Goal: Navigation & Orientation: Find specific page/section

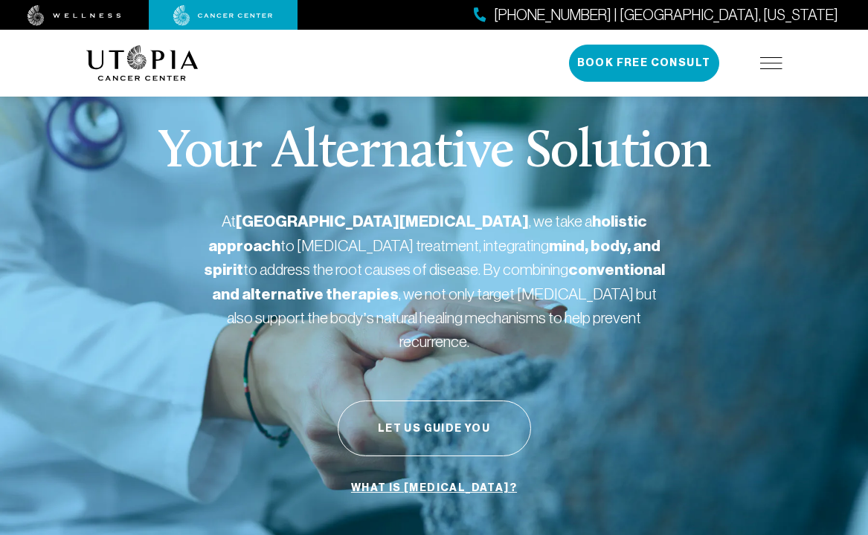
drag, startPoint x: 287, startPoint y: 302, endPoint x: 520, endPoint y: 303, distance: 233.4
click at [348, 302] on p "At [GEOGRAPHIC_DATA][MEDICAL_DATA] , we take a holistic approach to [MEDICAL_DA…" at bounding box center [434, 281] width 461 height 143
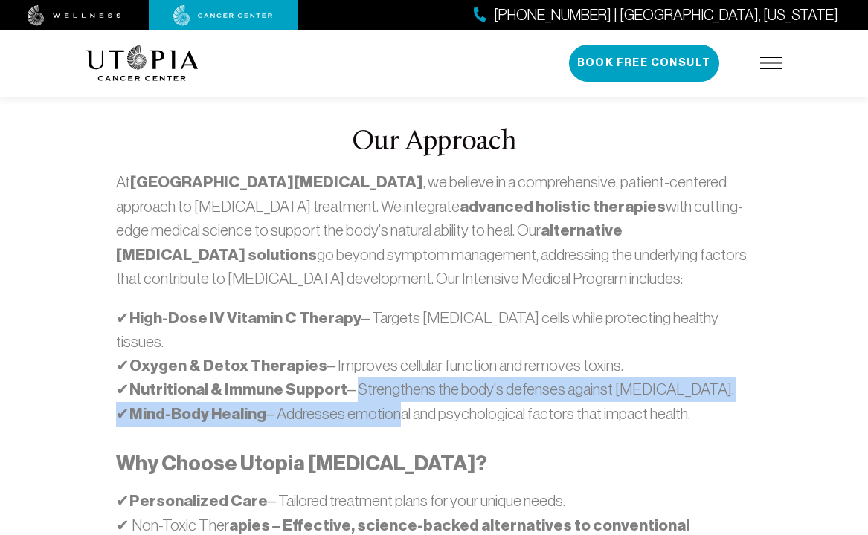
drag, startPoint x: 367, startPoint y: 331, endPoint x: 544, endPoint y: 345, distance: 178.2
click at [425, 355] on div "At [GEOGRAPHIC_DATA][MEDICAL_DATA] , we believe in a comprehensive, patient-cen…" at bounding box center [434, 421] width 636 height 502
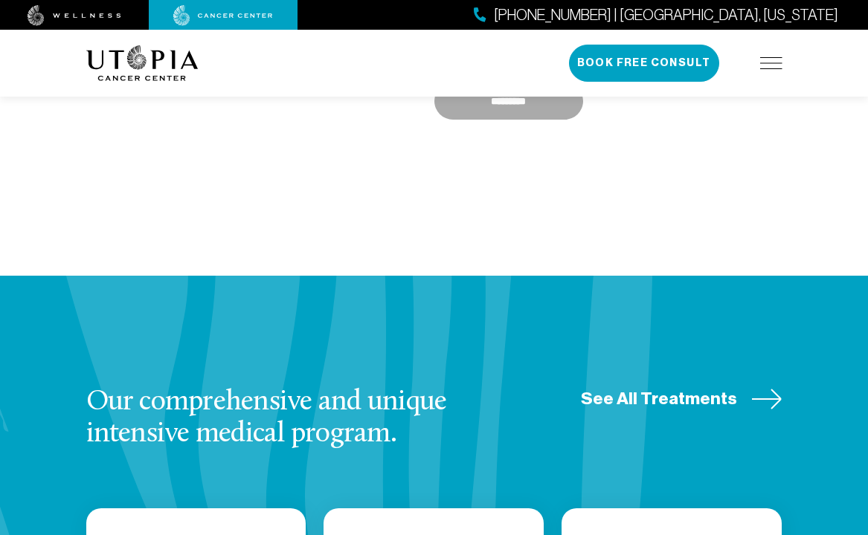
drag, startPoint x: 314, startPoint y: 308, endPoint x: 343, endPoint y: 285, distance: 37.0
click at [343, 387] on h3 "Our comprehensive and unique intensive medical program." at bounding box center [305, 418] width 439 height 62
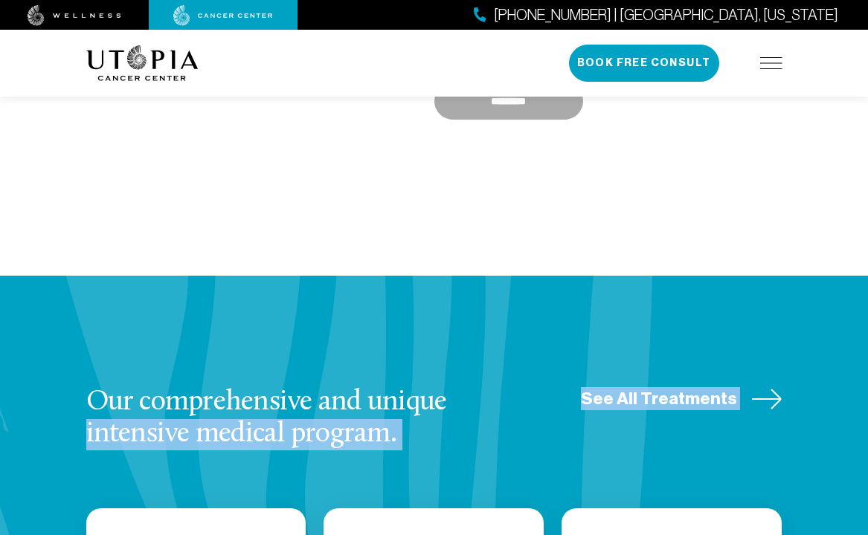
drag, startPoint x: 460, startPoint y: 395, endPoint x: 461, endPoint y: 417, distance: 22.3
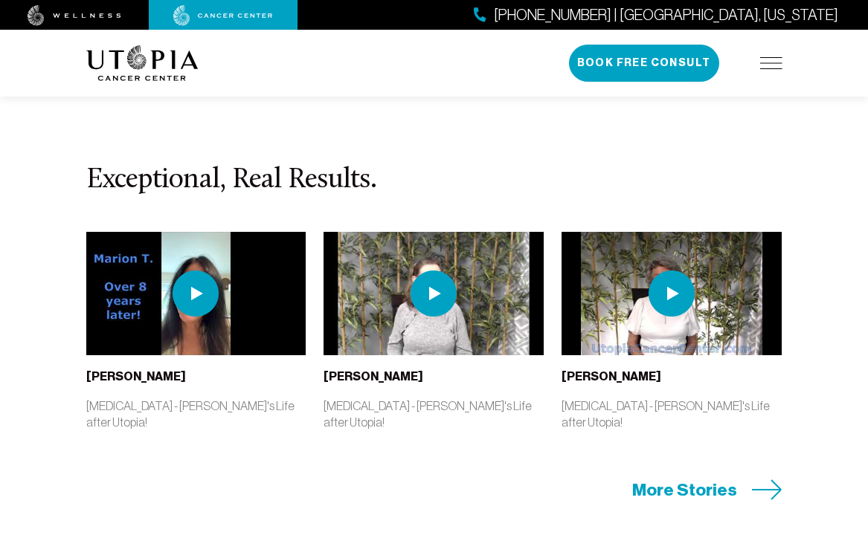
drag, startPoint x: 323, startPoint y: 362, endPoint x: 482, endPoint y: 387, distance: 161.7
click at [339, 349] on section "Exceptional, Real Results. [PERSON_NAME] [MEDICAL_DATA] - [PERSON_NAME]'s Life …" at bounding box center [434, 334] width 868 height 560
drag, startPoint x: 482, startPoint y: 387, endPoint x: 574, endPoint y: 477, distance: 128.3
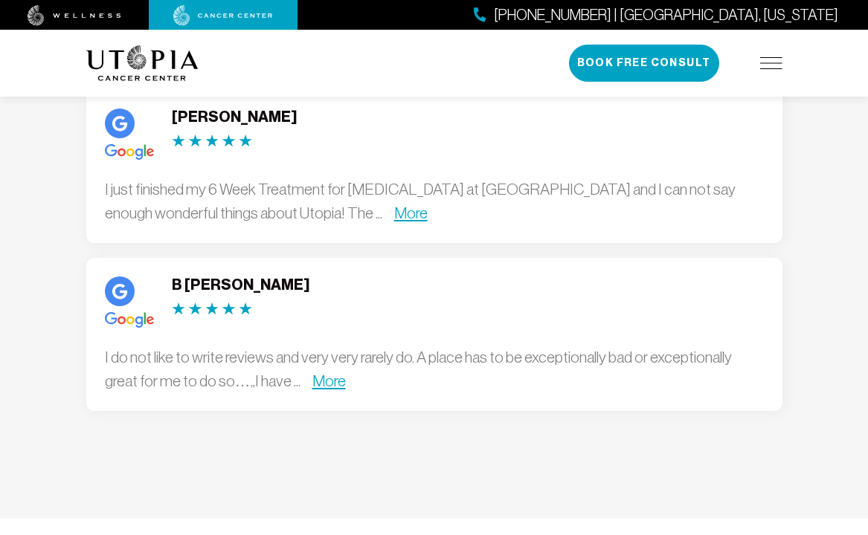
drag, startPoint x: 203, startPoint y: 364, endPoint x: 471, endPoint y: 436, distance: 277.7
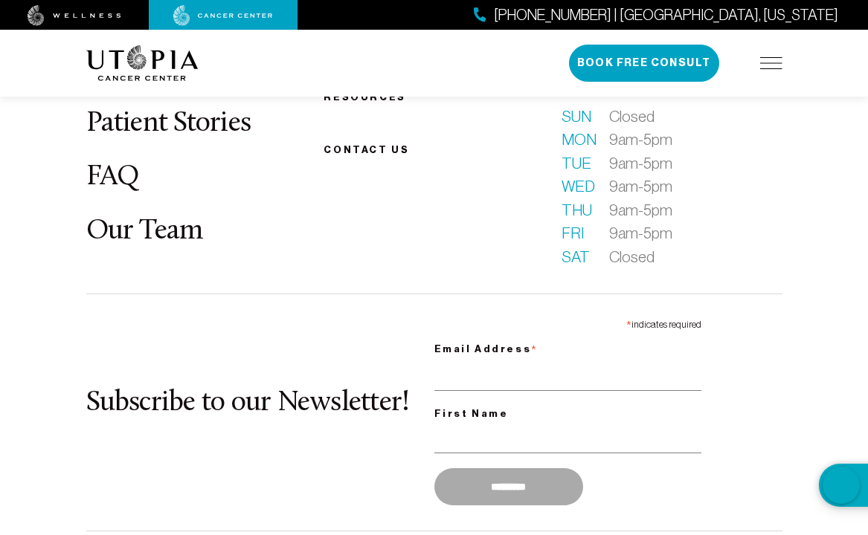
scroll to position [6598, 0]
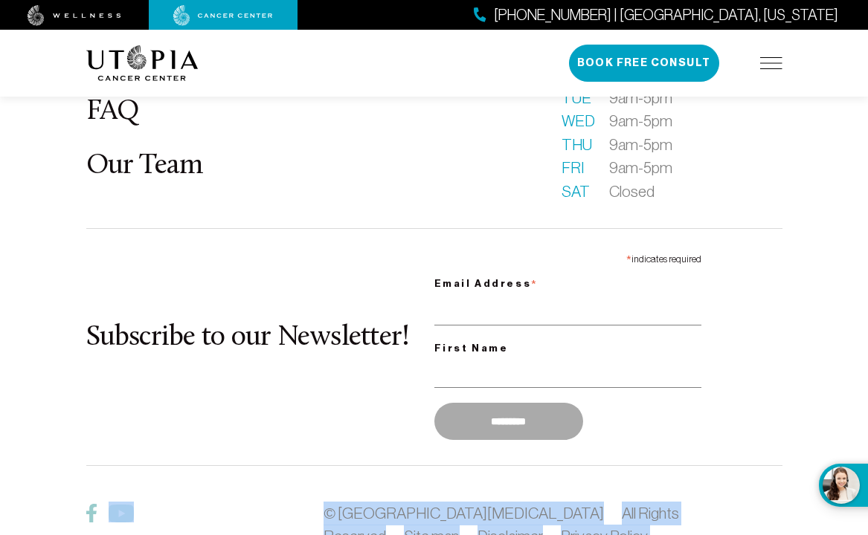
drag, startPoint x: 183, startPoint y: 338, endPoint x: 434, endPoint y: 407, distance: 260.6
click at [341, 400] on div "What is [MEDICAL_DATA]? About Us Patient Stories FAQ Our Team Becoming a patien…" at bounding box center [434, 269] width 714 height 729
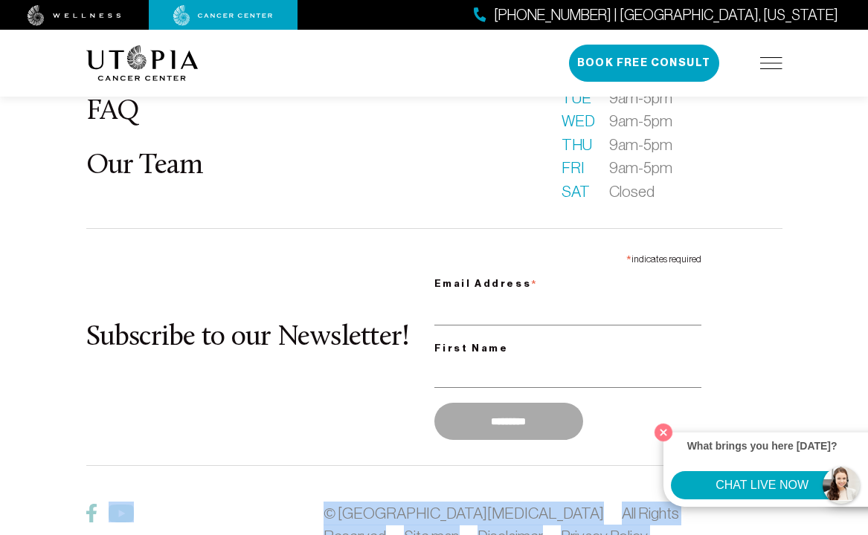
click at [546, 505] on span "All Rights Reserved" at bounding box center [500, 525] width 355 height 41
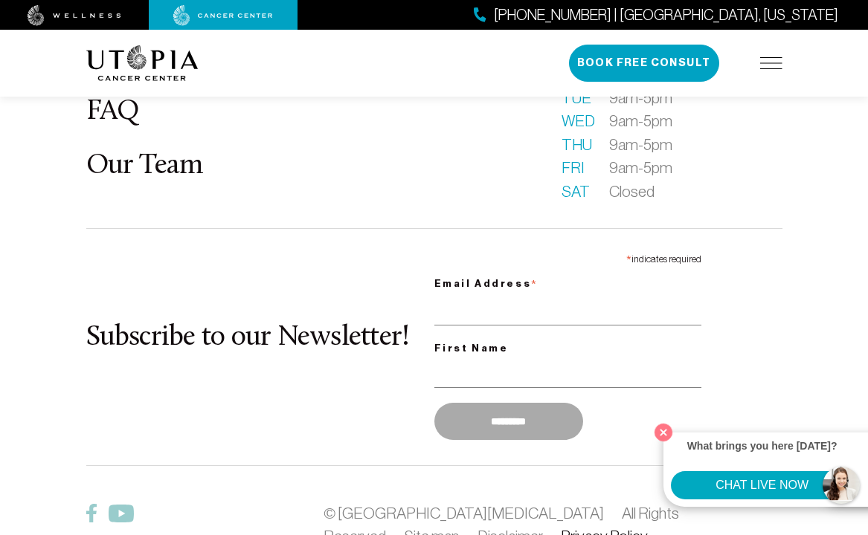
click at [561, 528] on link "Privacy Policy" at bounding box center [604, 536] width 87 height 17
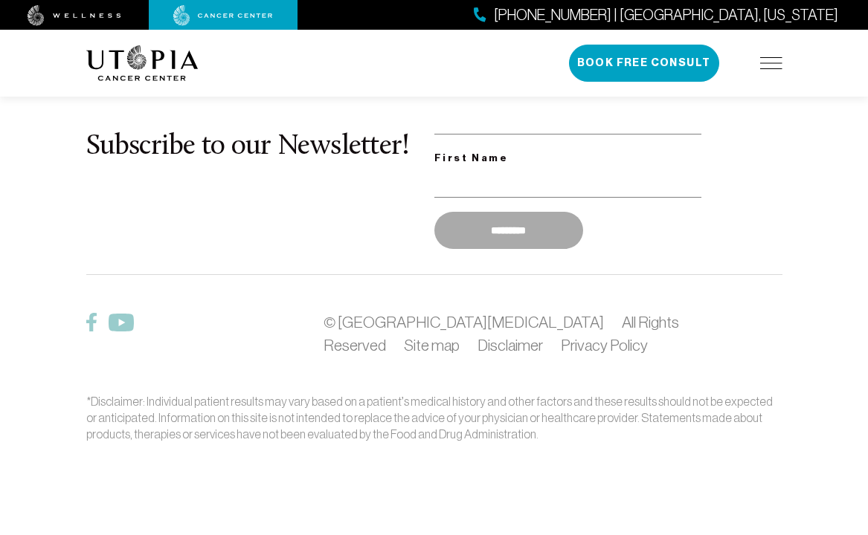
scroll to position [2729, 0]
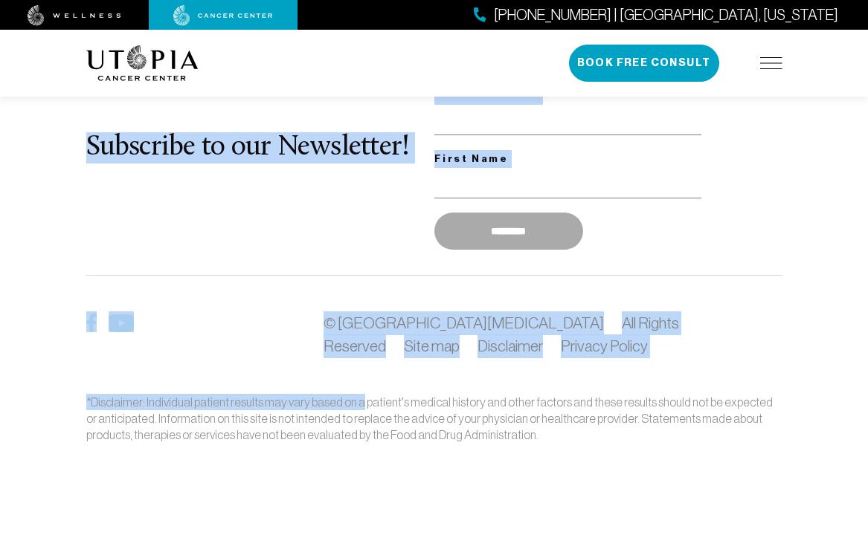
drag, startPoint x: 328, startPoint y: 332, endPoint x: 383, endPoint y: 378, distance: 71.3
click at [355, 405] on div "What is [MEDICAL_DATA]? About Us Patient Stories FAQ Our Team Becoming a patien…" at bounding box center [434, 79] width 714 height 729
